Goal: Transaction & Acquisition: Book appointment/travel/reservation

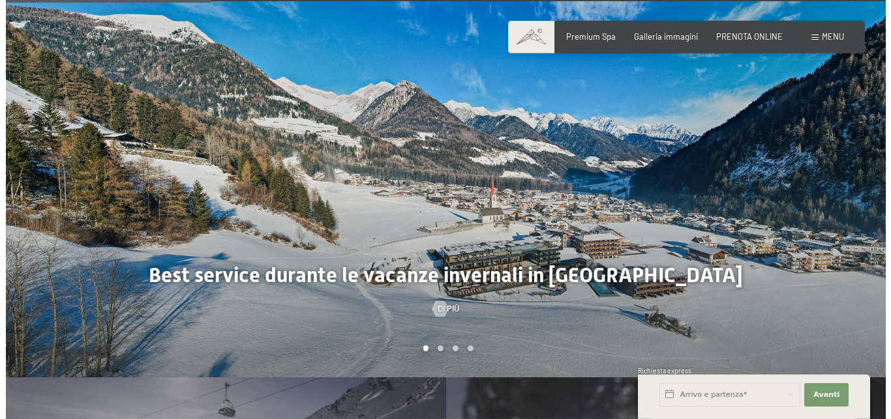
scroll to position [1264, 0]
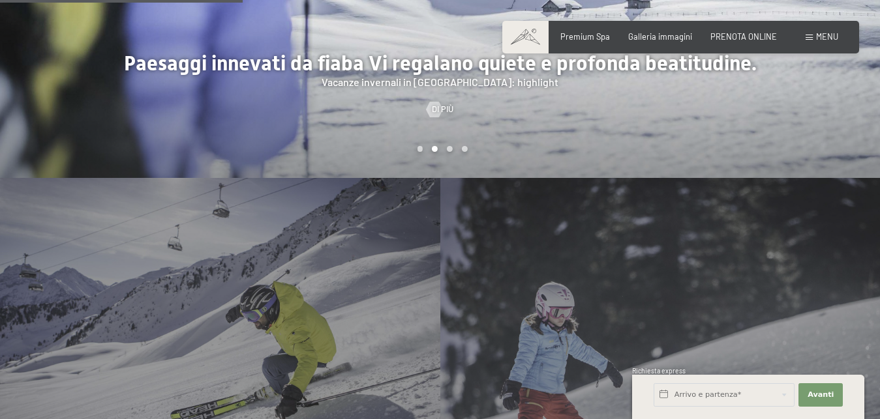
click at [811, 40] on span at bounding box center [808, 38] width 7 height 6
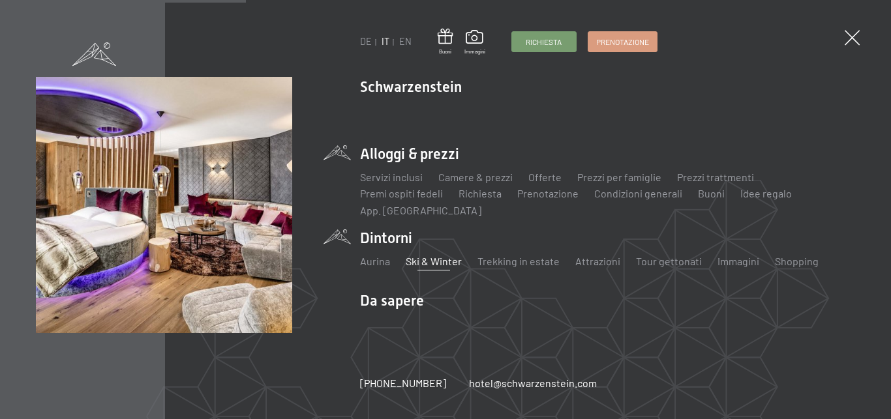
click at [454, 153] on li "Alloggi & prezzi Servizi inclusi Camere & prezzi Lista Offerte Lista Prezzi per…" at bounding box center [607, 181] width 495 height 74
click at [490, 176] on link "Camere & prezzi" at bounding box center [475, 177] width 74 height 12
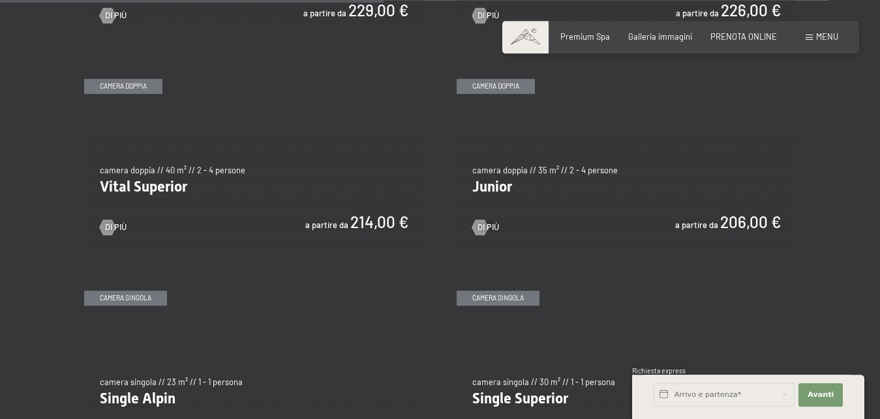
scroll to position [1463, 0]
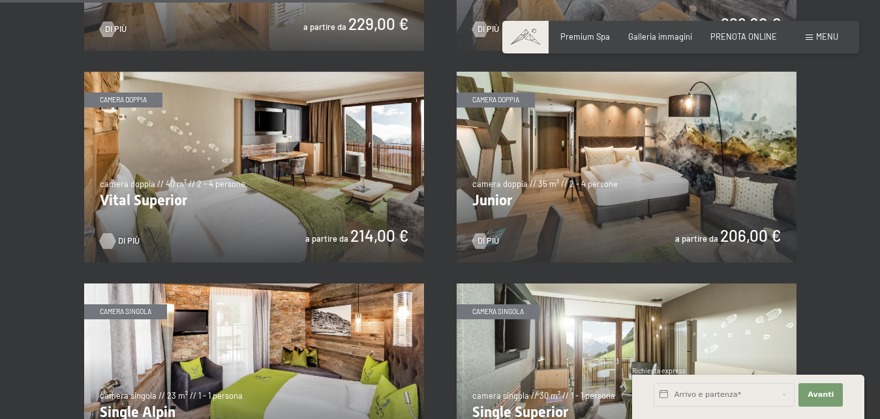
click at [117, 241] on link "Di più" at bounding box center [113, 241] width 27 height 12
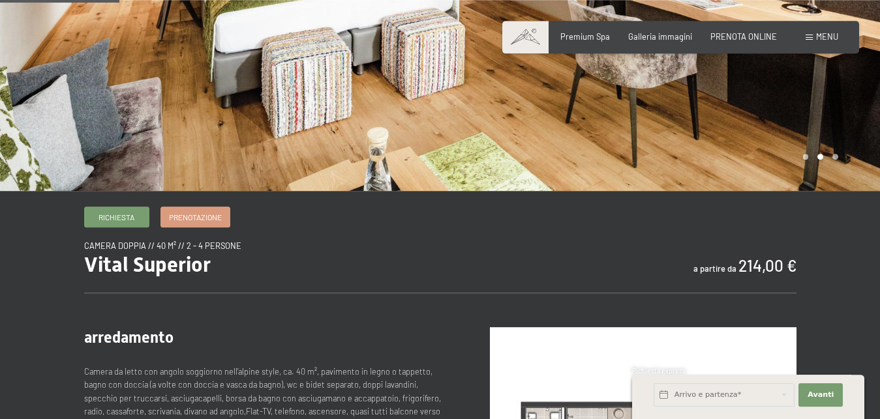
scroll to position [200, 0]
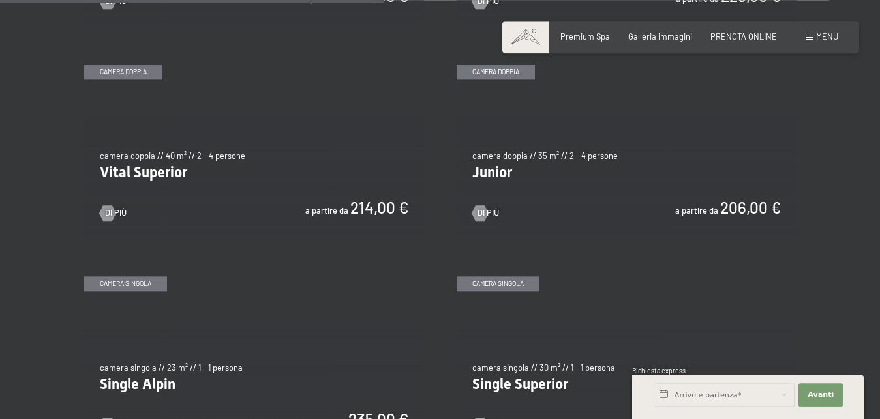
scroll to position [1463, 0]
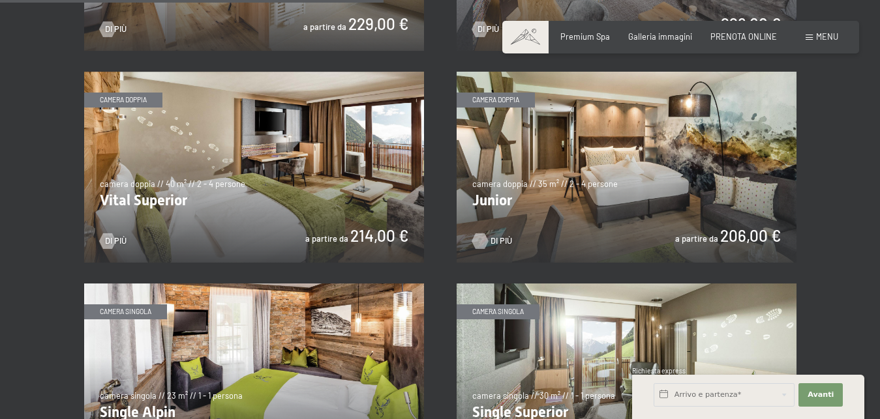
click at [484, 240] on div at bounding box center [479, 241] width 9 height 16
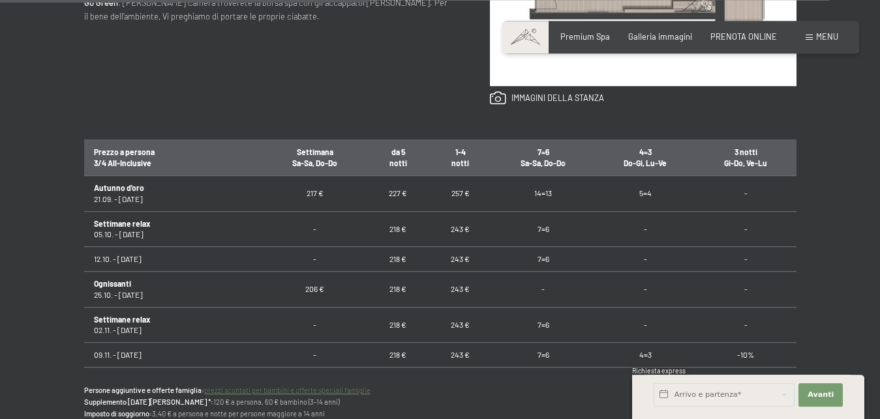
scroll to position [732, 0]
